Goal: Information Seeking & Learning: Find contact information

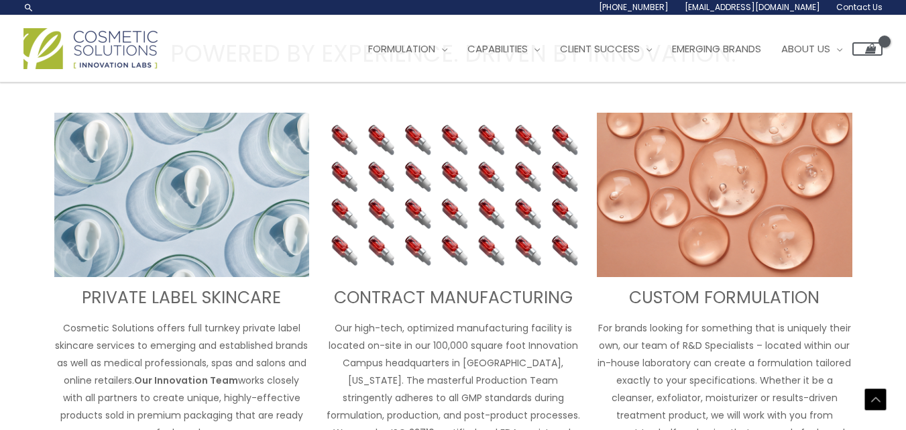
scroll to position [291, 0]
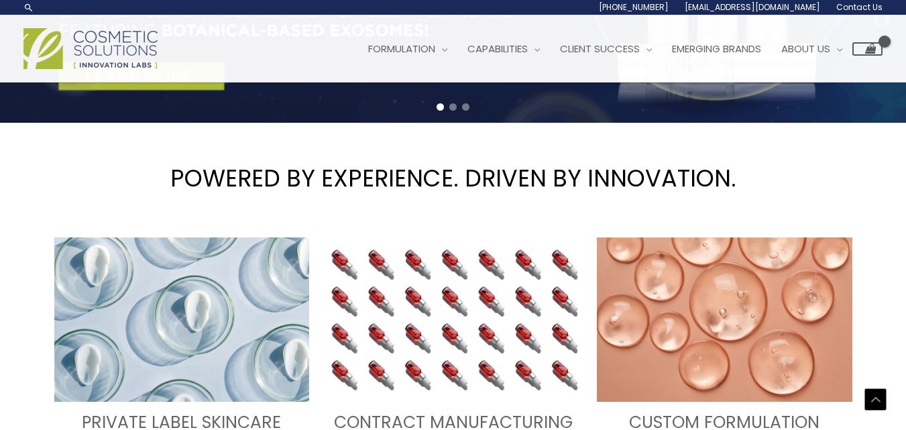
click at [738, 81] on div "Main Menu Formulation Menu Toggle Research and Innovation Market Ready Formulas…" at bounding box center [453, 48] width 906 height 67
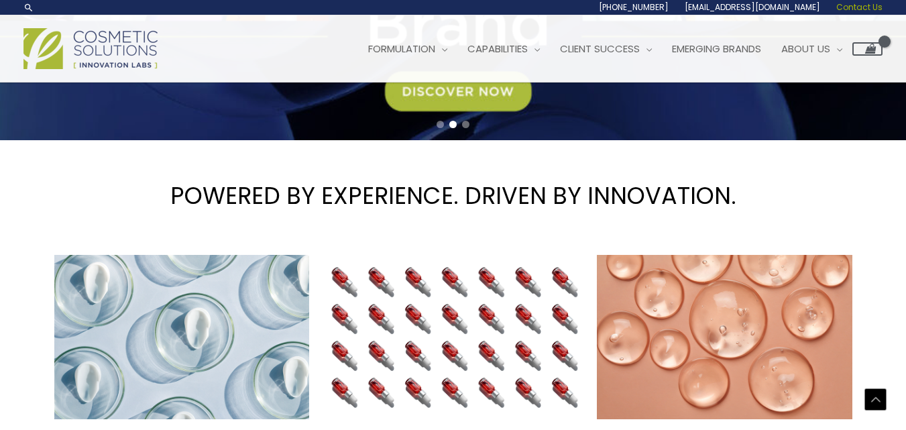
click at [857, 11] on span "Contact Us" at bounding box center [859, 6] width 46 height 11
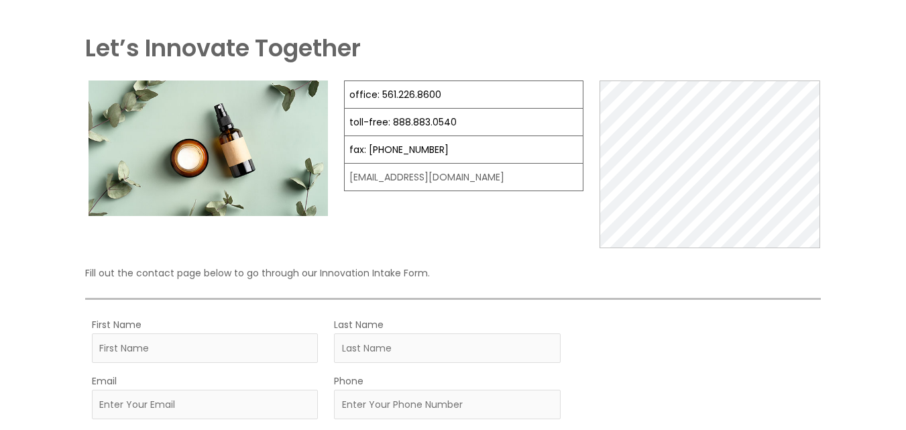
scroll to position [89, 0]
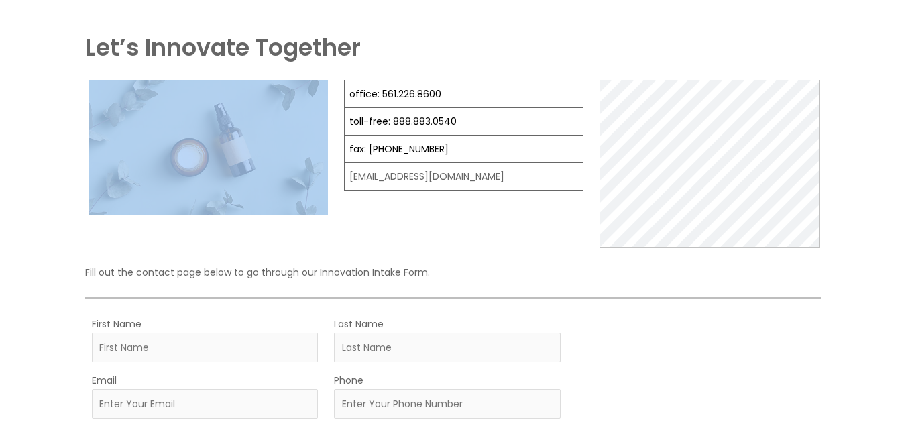
drag, startPoint x: 340, startPoint y: 180, endPoint x: 320, endPoint y: 176, distance: 20.0
click at [320, 176] on div "office: 561.226.8600 toll-free: [PHONE_NUMBER] fax: [PHONE_NUMBER] [EMAIL_ADDRE…" at bounding box center [453, 164] width 736 height 168
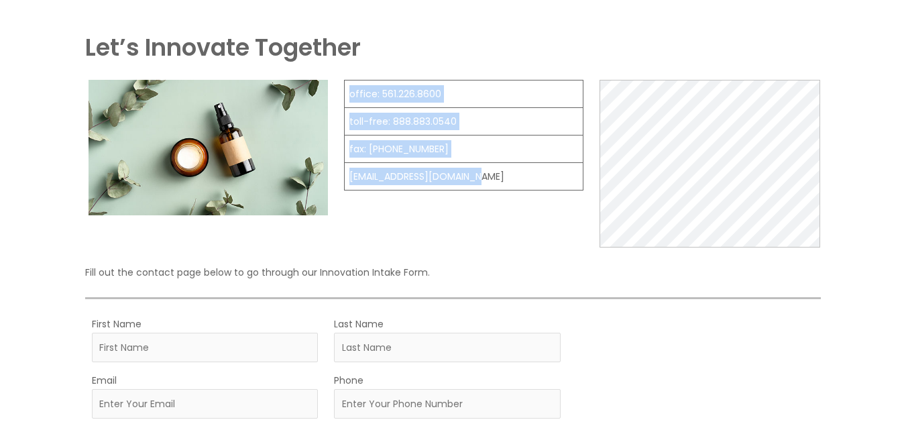
drag, startPoint x: 480, startPoint y: 172, endPoint x: 340, endPoint y: 170, distance: 139.4
click at [340, 170] on div "office: 561.226.8600 toll-free: [PHONE_NUMBER] fax: [PHONE_NUMBER] [EMAIL_ADDRE…" at bounding box center [453, 164] width 736 height 168
click at [560, 166] on td "[EMAIL_ADDRESS][DOMAIN_NAME]" at bounding box center [464, 176] width 239 height 27
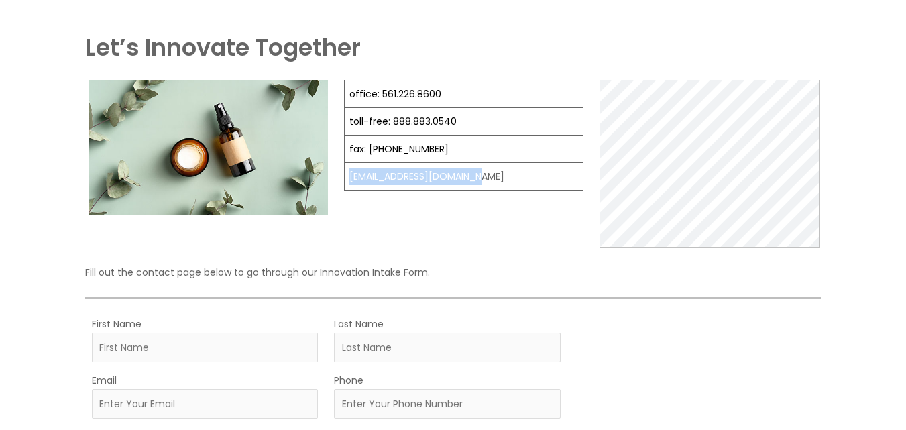
drag, startPoint x: 477, startPoint y: 175, endPoint x: 349, endPoint y: 172, distance: 128.1
click at [349, 172] on td "[EMAIL_ADDRESS][DOMAIN_NAME]" at bounding box center [464, 176] width 239 height 27
copy td "[EMAIL_ADDRESS][DOMAIN_NAME]"
